Goal: Transaction & Acquisition: Book appointment/travel/reservation

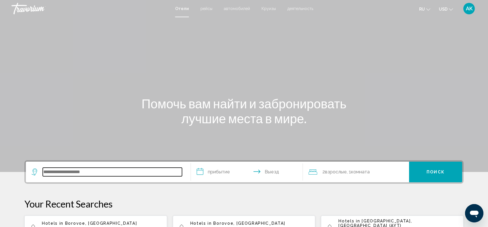
click at [110, 170] on input "Search widget" at bounding box center [112, 172] width 139 height 9
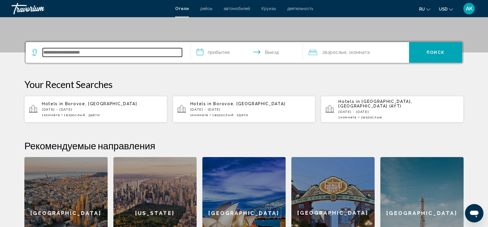
scroll to position [142, 0]
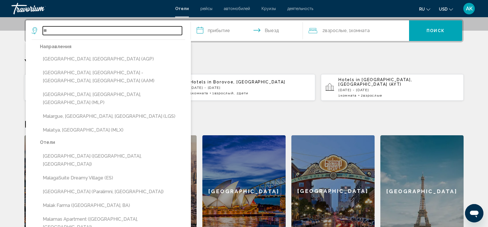
type input "*"
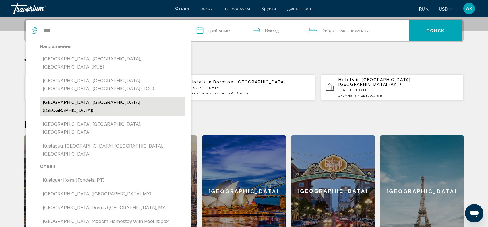
click at [101, 97] on button "[GEOGRAPHIC_DATA], [GEOGRAPHIC_DATA] ([GEOGRAPHIC_DATA])" at bounding box center [112, 106] width 145 height 19
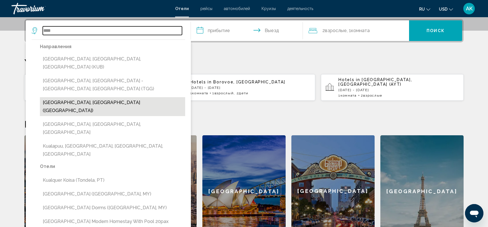
type input "**********"
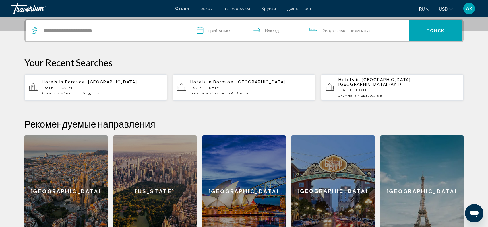
click at [215, 30] on input "**********" at bounding box center [248, 31] width 114 height 22
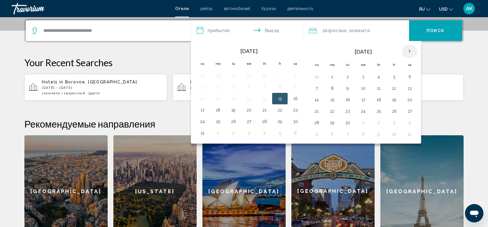
click at [370, 50] on th "Next month" at bounding box center [410, 51] width 16 height 13
click at [370, 51] on th "Next month" at bounding box center [410, 51] width 16 height 13
click at [366, 88] on button "5" at bounding box center [363, 88] width 9 height 8
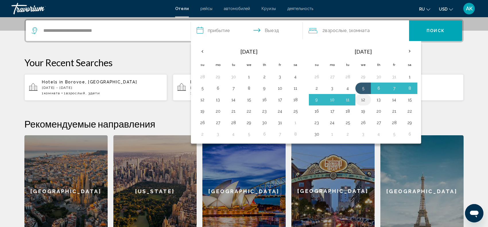
click at [366, 97] on button "12" at bounding box center [363, 100] width 9 height 8
type input "**********"
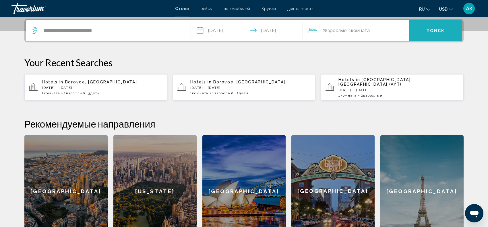
click at [370, 29] on span "Поиск" at bounding box center [436, 31] width 18 height 5
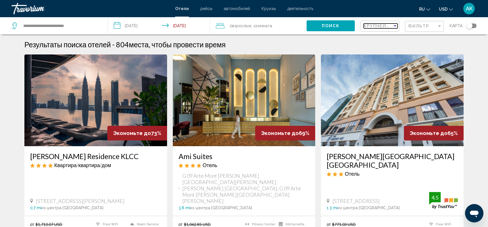
click at [370, 25] on div "Sort by" at bounding box center [395, 26] width 5 height 5
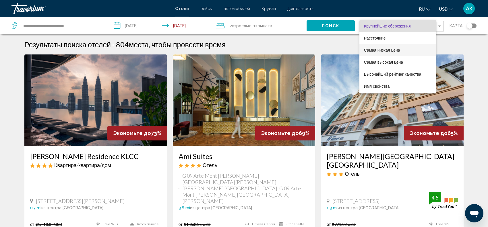
click at [370, 51] on span "Самая низкая цена" at bounding box center [382, 50] width 36 height 5
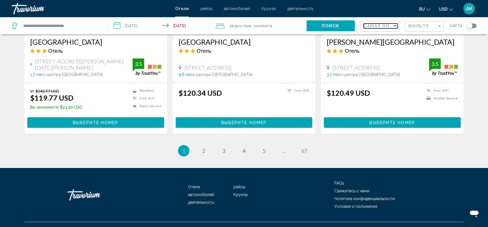
scroll to position [759, 0]
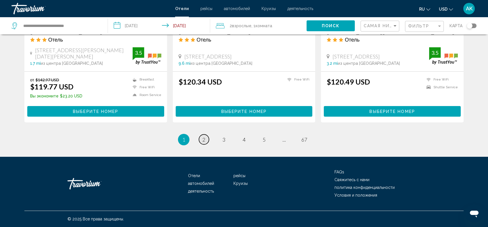
click at [203, 137] on span "2" at bounding box center [203, 140] width 3 height 6
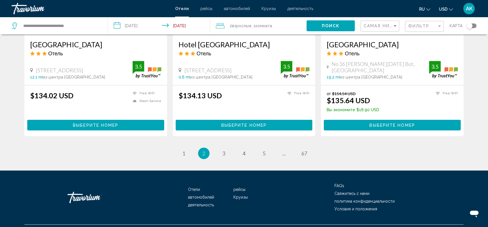
scroll to position [748, 0]
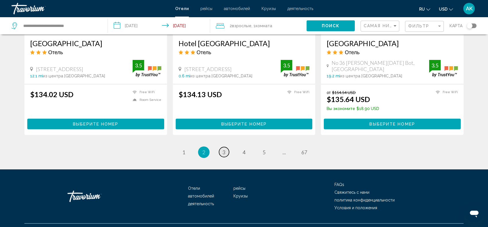
click at [225, 147] on link "page 3" at bounding box center [224, 152] width 10 height 10
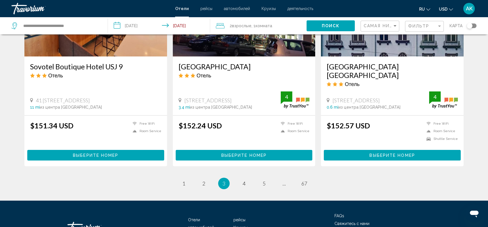
scroll to position [742, 0]
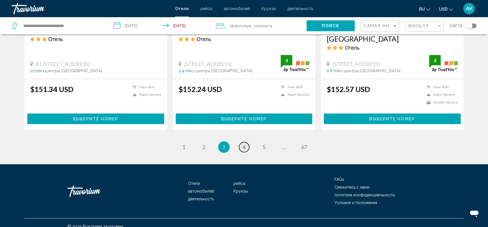
click at [245, 144] on span "4" at bounding box center [244, 147] width 3 height 6
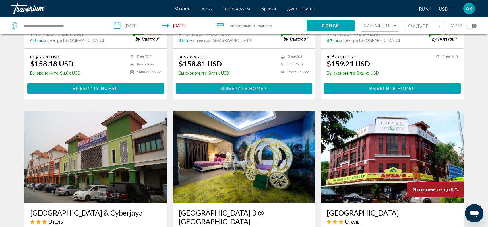
scroll to position [581, 0]
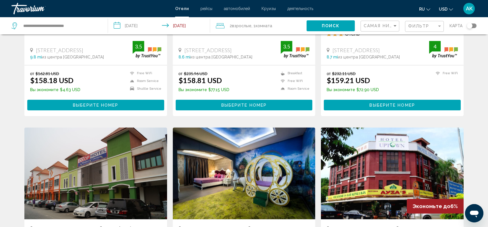
click at [177, 25] on input "**********" at bounding box center [160, 26] width 105 height 19
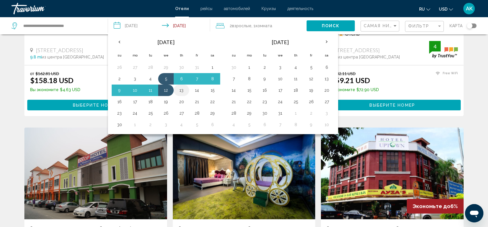
click at [182, 89] on button "13" at bounding box center [181, 90] width 9 height 8
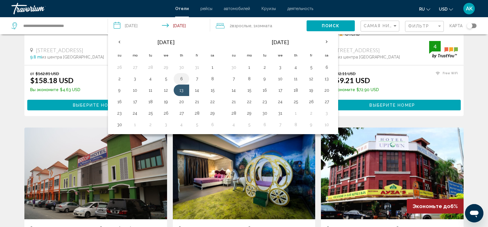
click at [182, 76] on button "6" at bounding box center [181, 79] width 9 height 8
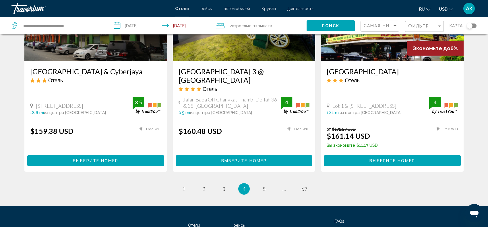
scroll to position [752, 0]
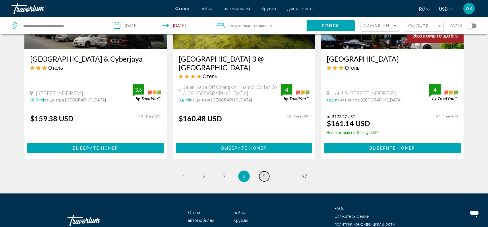
click at [264, 170] on span "5" at bounding box center [264, 176] width 3 height 6
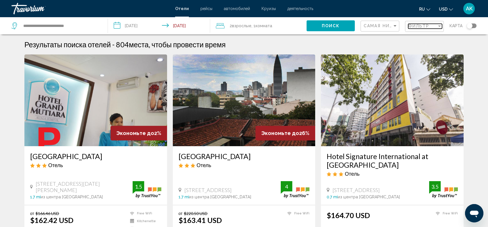
click at [370, 28] on span "Фильтр" at bounding box center [418, 26] width 21 height 5
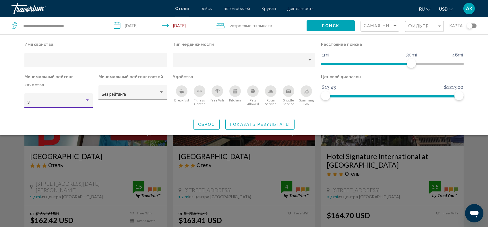
click at [88, 100] on div "Hotel Filters" at bounding box center [87, 100] width 3 height 1
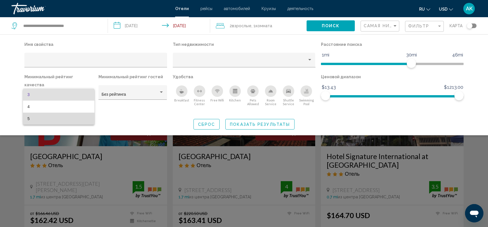
click at [73, 118] on span "5" at bounding box center [59, 119] width 62 height 12
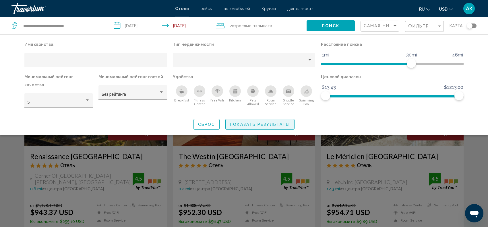
click at [240, 122] on span "Показать результаты" at bounding box center [260, 124] width 60 height 5
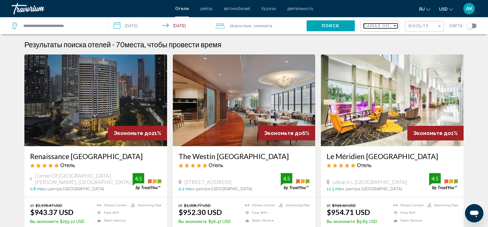
click at [370, 24] on span "Самая низкая цена" at bounding box center [390, 26] width 53 height 5
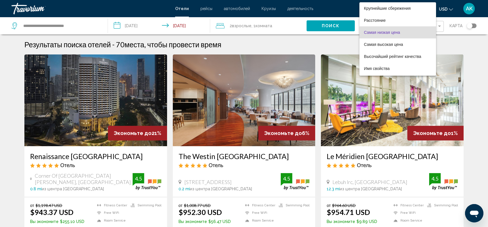
scroll to position [6, 0]
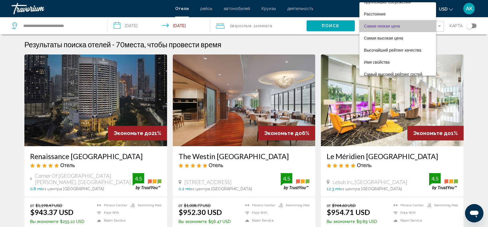
click at [370, 25] on span "Самая низкая цена" at bounding box center [382, 26] width 36 height 5
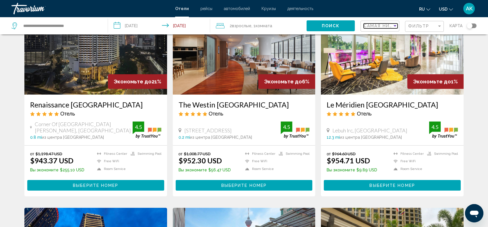
scroll to position [52, 0]
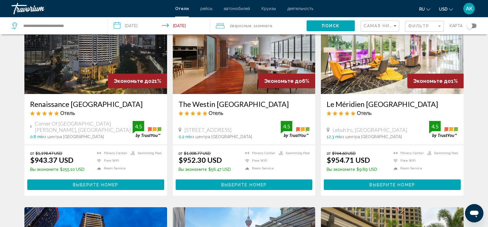
click at [146, 24] on input "**********" at bounding box center [160, 26] width 105 height 19
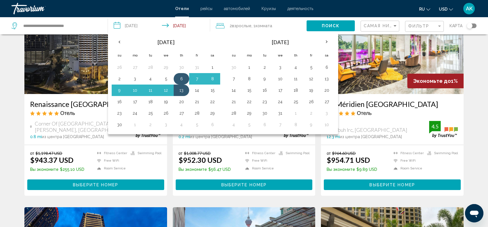
click at [185, 76] on button "6" at bounding box center [181, 79] width 9 height 8
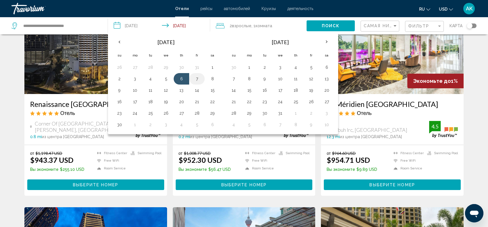
click at [198, 79] on button "7" at bounding box center [196, 79] width 9 height 8
type input "**********"
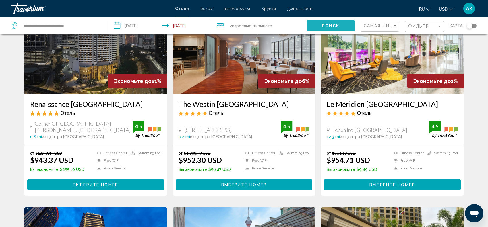
click at [328, 24] on span "Поиск" at bounding box center [331, 26] width 18 height 5
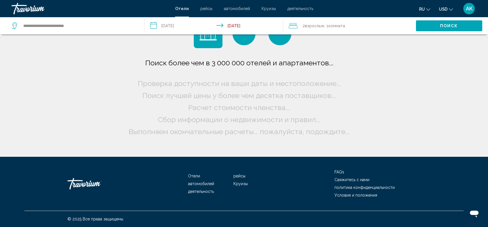
scroll to position [0, 0]
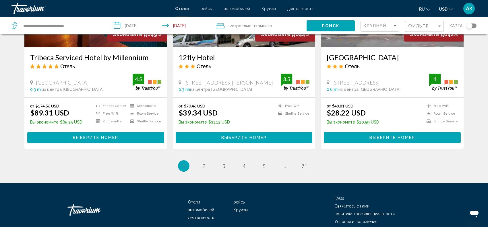
scroll to position [748, 0]
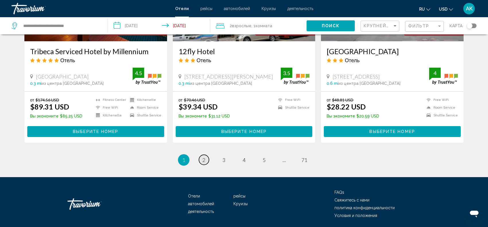
click at [202, 155] on link "page 2" at bounding box center [204, 160] width 10 height 10
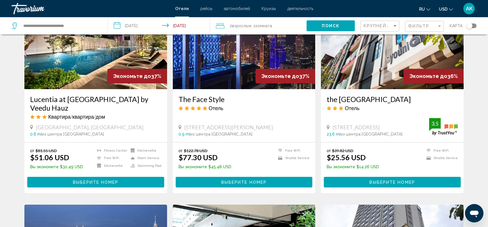
scroll to position [486, 0]
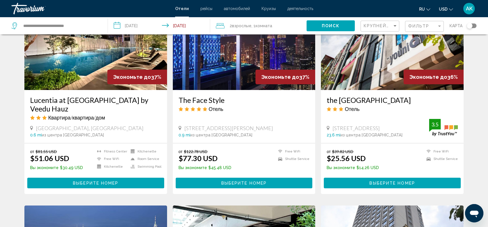
click at [79, 65] on img "Main content" at bounding box center [95, 44] width 143 height 92
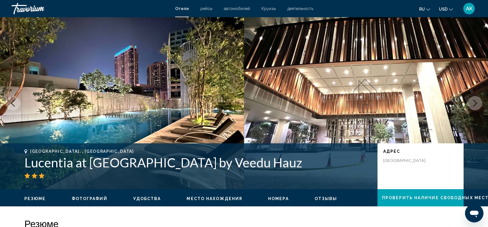
click at [370, 103] on icon "Next image" at bounding box center [475, 103] width 7 height 7
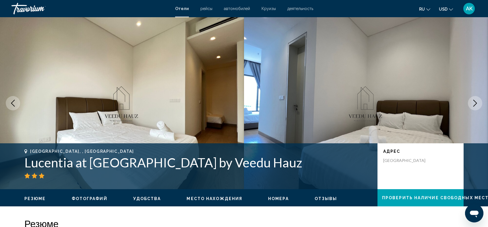
click at [370, 103] on icon "Next image" at bounding box center [475, 103] width 7 height 7
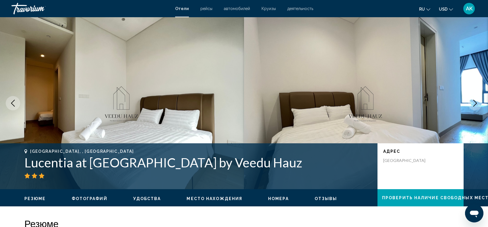
click at [370, 103] on icon "Next image" at bounding box center [475, 103] width 7 height 7
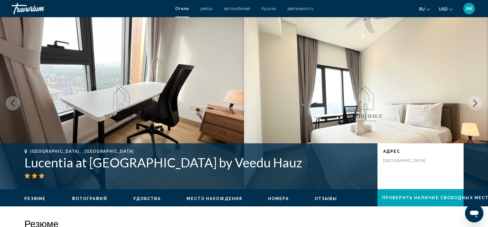
click at [370, 103] on icon "Next image" at bounding box center [475, 103] width 7 height 7
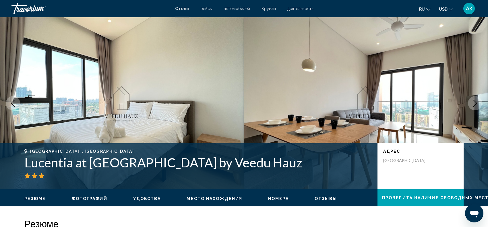
click at [370, 103] on icon "Next image" at bounding box center [475, 103] width 7 height 7
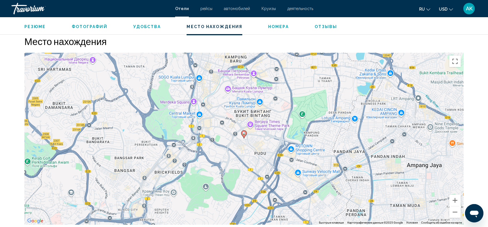
scroll to position [525, 0]
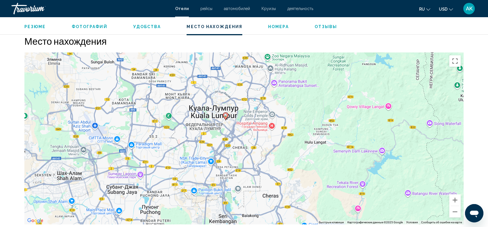
drag, startPoint x: 220, startPoint y: 136, endPoint x: 247, endPoint y: 115, distance: 34.1
click at [247, 115] on div "Чтобы активировать перетаскивание с помощью клавиатуры, нажмите Alt + Ввод. Пос…" at bounding box center [243, 139] width 439 height 172
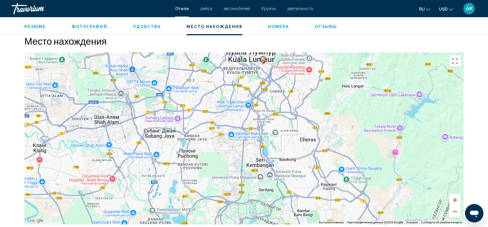
drag, startPoint x: 219, startPoint y: 131, endPoint x: 257, endPoint y: 71, distance: 71.0
click at [257, 71] on div "Чтобы активировать перетаскивание с помощью клавиатуры, нажмите Alt + Ввод. Пос…" at bounding box center [243, 139] width 439 height 172
drag, startPoint x: 234, startPoint y: 107, endPoint x: 234, endPoint y: 101, distance: 6.6
click at [234, 101] on div "Чтобы активировать перетаскивание с помощью клавиатуры, нажмите Alt + Ввод. Пос…" at bounding box center [243, 139] width 439 height 172
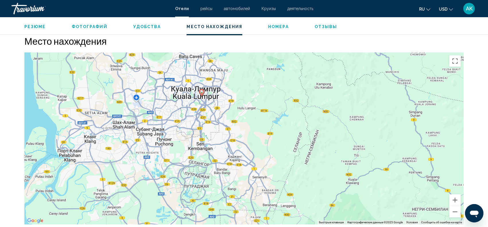
drag, startPoint x: 197, startPoint y: 99, endPoint x: 183, endPoint y: 127, distance: 31.6
click at [183, 127] on div "Чтобы активировать перетаскивание с помощью клавиатуры, нажмите Alt + Ввод. Пос…" at bounding box center [243, 139] width 439 height 172
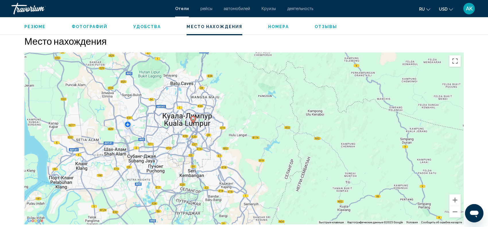
drag, startPoint x: 160, startPoint y: 117, endPoint x: 153, endPoint y: 141, distance: 24.8
click at [153, 141] on div "Чтобы активировать перетаскивание с помощью клавиатуры, нажмите Alt + Ввод. Пос…" at bounding box center [243, 139] width 439 height 172
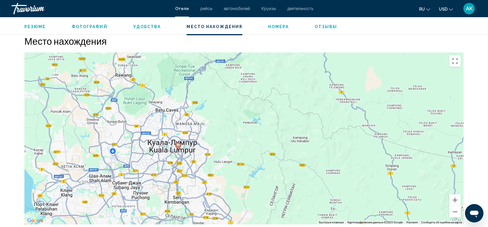
drag, startPoint x: 168, startPoint y: 117, endPoint x: 152, endPoint y: 144, distance: 31.4
click at [152, 144] on div "Чтобы активировать перетаскивание с помощью клавиатуры, нажмите Alt + Ввод. Пос…" at bounding box center [243, 139] width 439 height 172
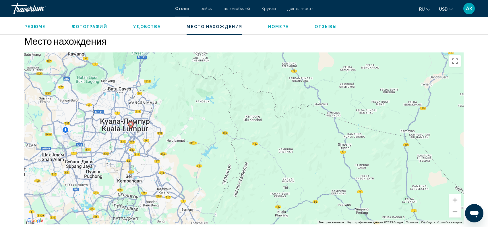
drag, startPoint x: 177, startPoint y: 156, endPoint x: 128, endPoint y: 134, distance: 53.8
click at [128, 134] on div "Чтобы активировать перетаскивание с помощью клавиатуры, нажмите Alt + Ввод. Пос…" at bounding box center [243, 139] width 439 height 172
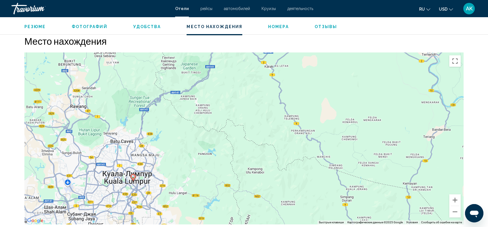
drag, startPoint x: 136, startPoint y: 130, endPoint x: 138, endPoint y: 184, distance: 53.8
click at [138, 170] on div "Чтобы активировать перетаскивание с помощью клавиатуры, нажмите Alt + Ввод. Пос…" at bounding box center [243, 139] width 439 height 172
click at [167, 164] on div "Чтобы активировать перетаскивание с помощью клавиатуры, нажмите Alt + Ввод. Пос…" at bounding box center [243, 139] width 439 height 172
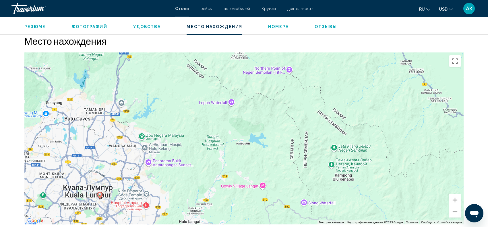
click at [272, 9] on span "Круизы" at bounding box center [269, 8] width 14 height 5
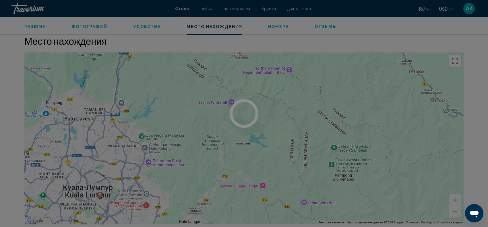
click at [271, 10] on div at bounding box center [244, 113] width 488 height 227
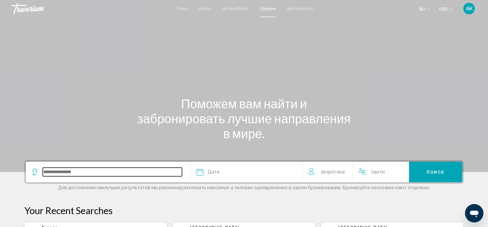
click at [64, 170] on input "Search widget" at bounding box center [112, 172] width 139 height 9
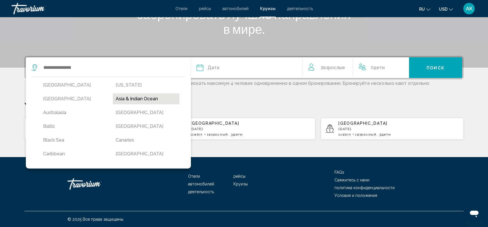
click at [123, 99] on button "Asia & Indian Ocean" at bounding box center [146, 99] width 67 height 11
type input "**********"
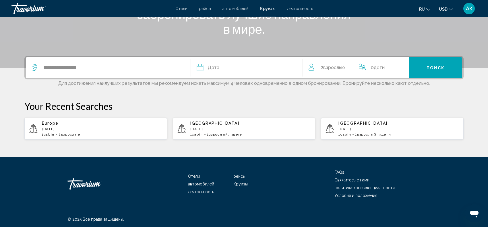
click at [221, 65] on div "Дата" at bounding box center [247, 68] width 100 height 8
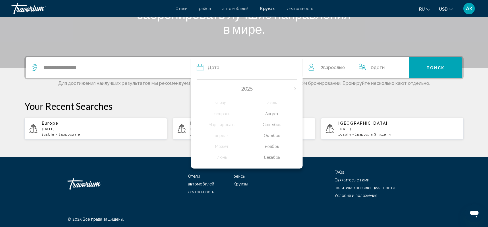
click at [275, 144] on div "ноябрь" at bounding box center [272, 147] width 50 height 10
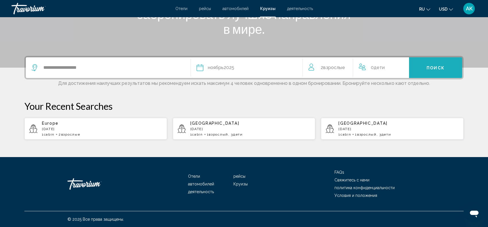
click at [370, 69] on button "Поиск" at bounding box center [435, 67] width 53 height 21
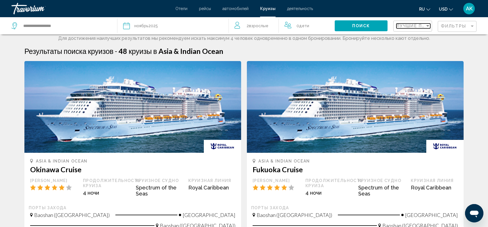
click at [370, 28] on span "Лучшие предложения" at bounding box center [427, 26] width 61 height 5
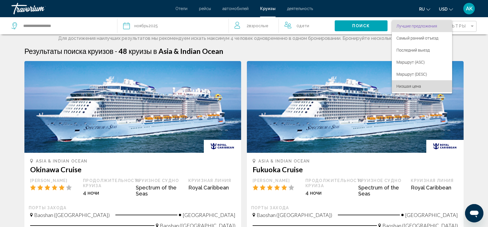
click at [370, 88] on span "Низшая цена" at bounding box center [409, 86] width 25 height 5
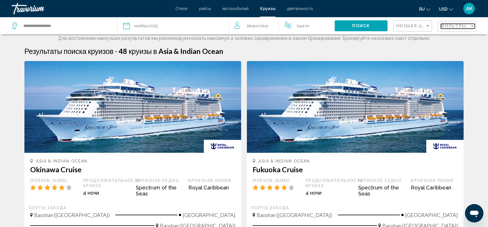
click at [370, 28] on span "Фильтры" at bounding box center [453, 26] width 25 height 5
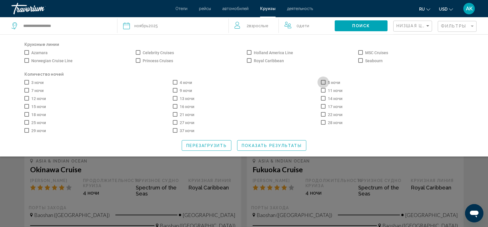
click at [323, 80] on span "Search widget" at bounding box center [323, 82] width 5 height 5
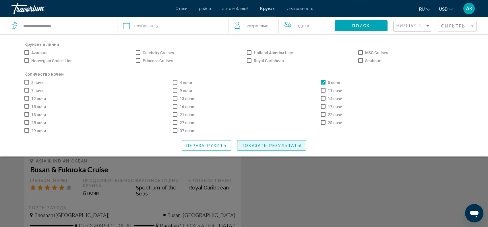
click at [260, 146] on span "Показать результаты" at bounding box center [272, 146] width 60 height 5
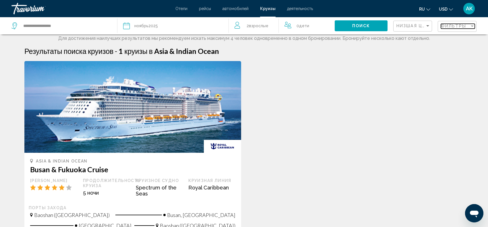
click at [370, 26] on span "Фильтры" at bounding box center [453, 26] width 25 height 5
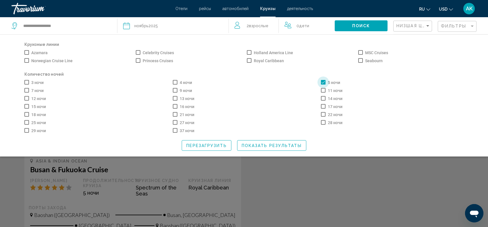
click at [325, 82] on span "Search widget" at bounding box center [323, 82] width 5 height 5
click at [27, 90] on span "Search widget" at bounding box center [26, 90] width 5 height 5
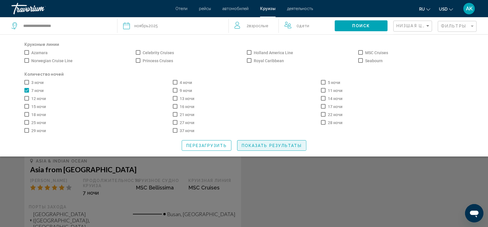
click at [255, 144] on span "Показать результаты" at bounding box center [272, 146] width 60 height 5
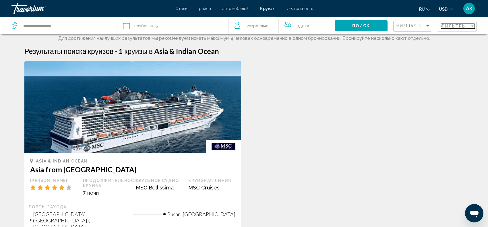
click at [370, 26] on span "Фильтры" at bounding box center [453, 26] width 25 height 5
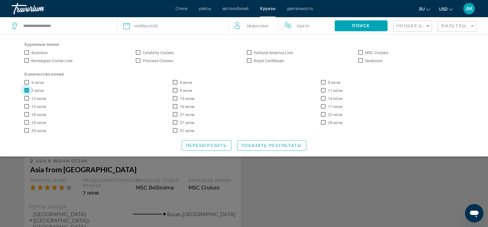
click at [27, 91] on span "Search widget" at bounding box center [26, 90] width 5 height 5
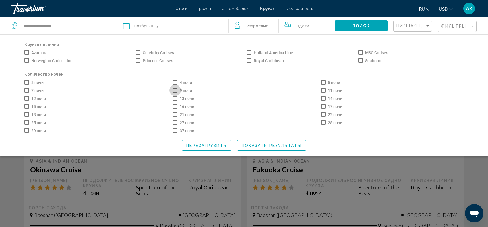
click at [174, 90] on span "Search widget" at bounding box center [175, 90] width 5 height 5
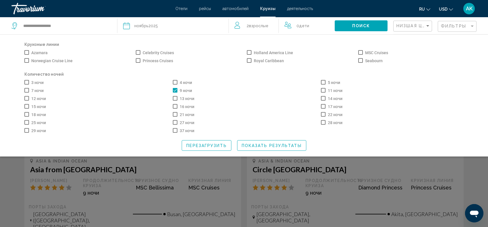
click at [264, 145] on span "Показать результаты" at bounding box center [272, 146] width 60 height 5
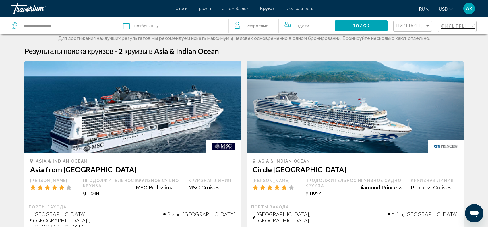
click at [370, 27] on span "Фильтры" at bounding box center [453, 26] width 25 height 5
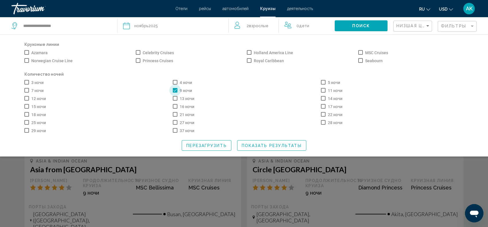
click at [173, 89] on span "Search widget" at bounding box center [175, 90] width 5 height 5
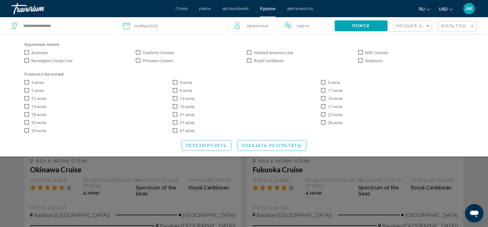
click at [163, 28] on div "Дата [DATE]" at bounding box center [173, 26] width 100 height 8
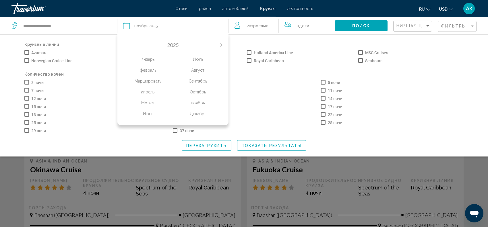
click at [199, 91] on div "Октябрь" at bounding box center [198, 92] width 50 height 10
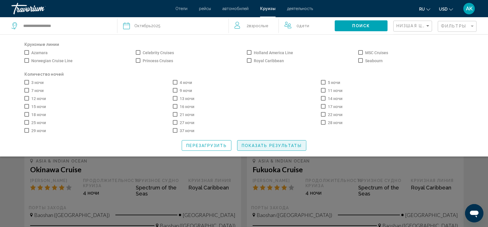
click at [266, 148] on button "Показать результаты" at bounding box center [271, 145] width 69 height 11
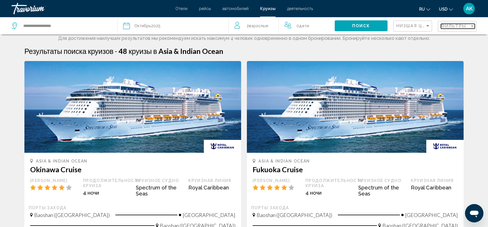
click at [370, 24] on span "Фильтры" at bounding box center [453, 26] width 25 height 5
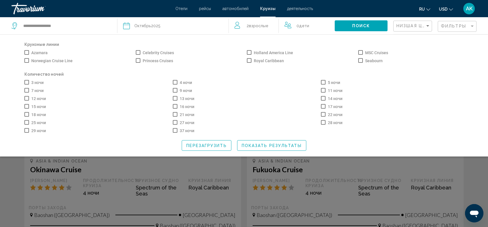
click at [140, 26] on span "Октябрь" at bounding box center [142, 26] width 17 height 5
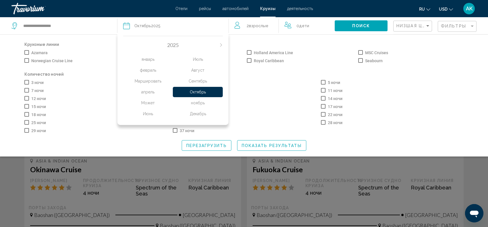
click at [207, 104] on div "ноябрь" at bounding box center [198, 103] width 50 height 10
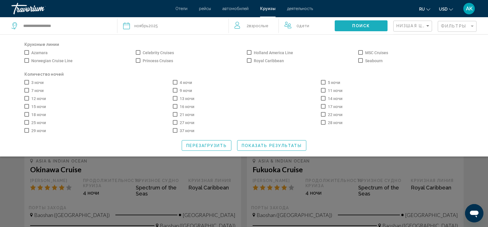
click at [370, 26] on button "Поиск" at bounding box center [361, 25] width 53 height 11
click at [177, 82] on label "4 ночи" at bounding box center [182, 82] width 19 height 7
click at [263, 146] on span "Показать результаты" at bounding box center [272, 146] width 60 height 5
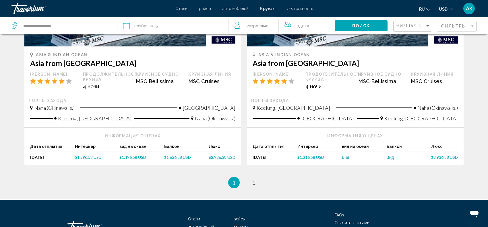
scroll to position [562, 0]
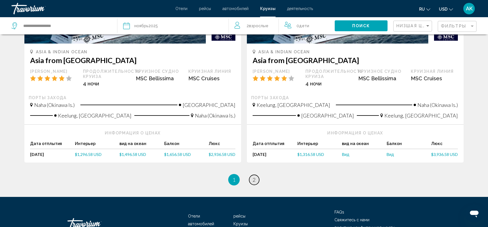
click at [252, 170] on link "page 2" at bounding box center [254, 180] width 10 height 10
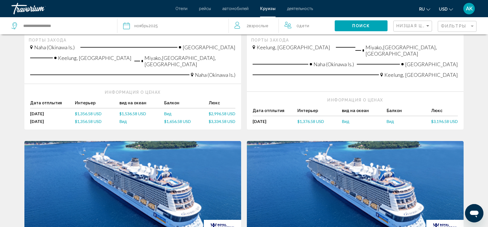
scroll to position [168, 0]
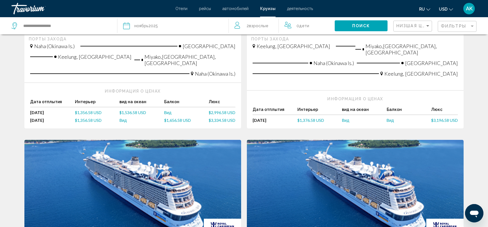
click at [252, 170] on img "Main content" at bounding box center [355, 186] width 217 height 92
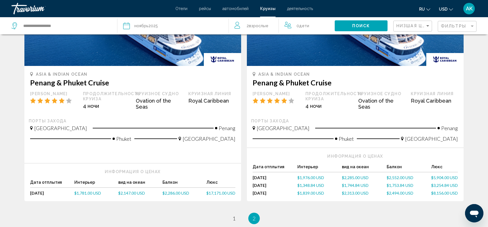
scroll to position [332, 0]
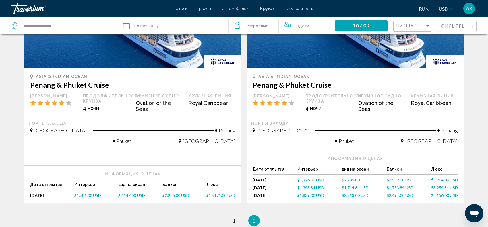
click at [129, 55] on img "Main content" at bounding box center [132, 22] width 217 height 92
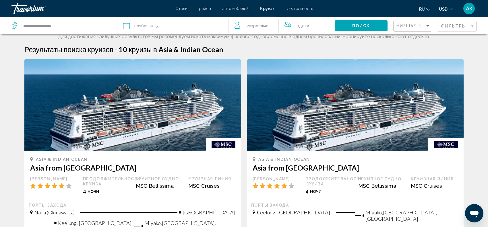
scroll to position [0, 0]
